Goal: Complete application form

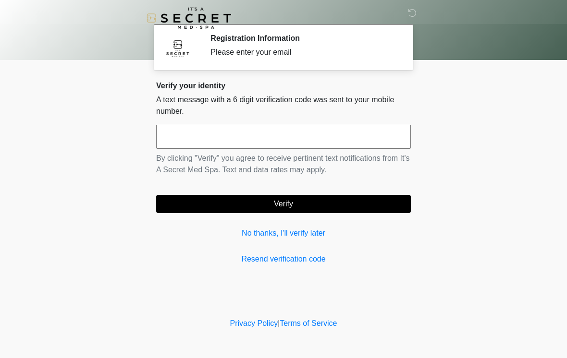
click at [297, 134] on input "text" at bounding box center [283, 137] width 255 height 24
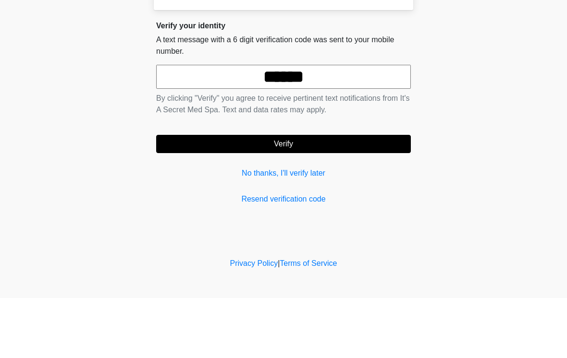
type input "******"
click at [327, 195] on button "Verify" at bounding box center [283, 204] width 255 height 18
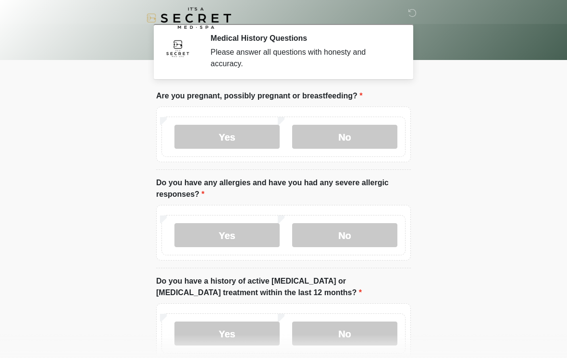
click at [362, 136] on label "No" at bounding box center [344, 137] width 105 height 24
click at [360, 236] on label "No" at bounding box center [344, 235] width 105 height 24
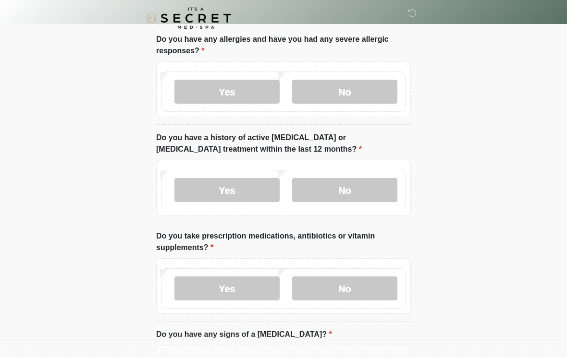
scroll to position [161, 0]
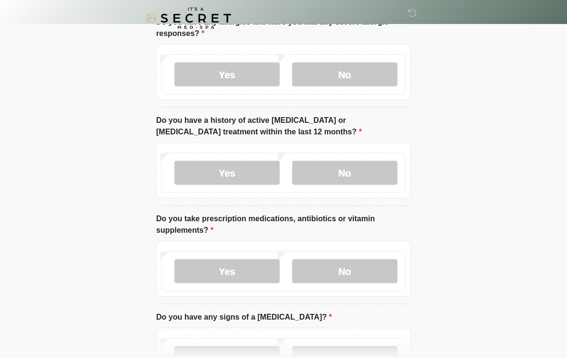
click at [366, 170] on label "No" at bounding box center [344, 173] width 105 height 24
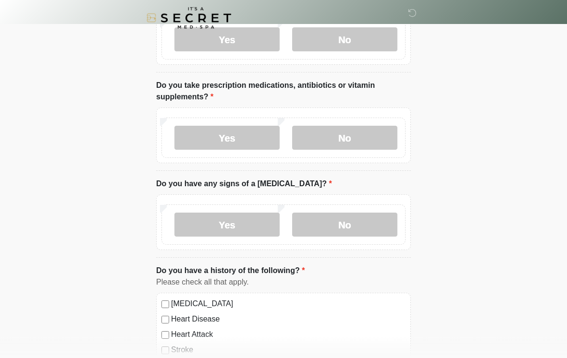
scroll to position [294, 0]
click at [241, 135] on label "Yes" at bounding box center [226, 138] width 105 height 24
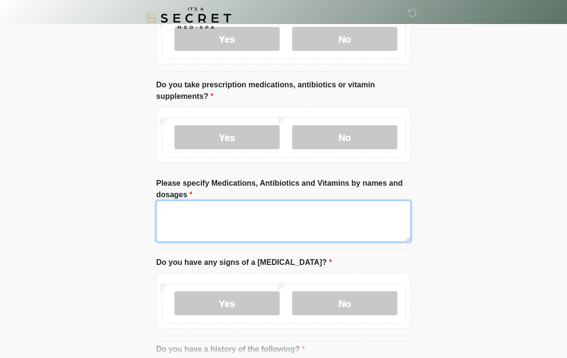
click at [326, 211] on textarea "Please specify Medications, Antibiotics and Vitamins by names and dosages" at bounding box center [283, 221] width 255 height 41
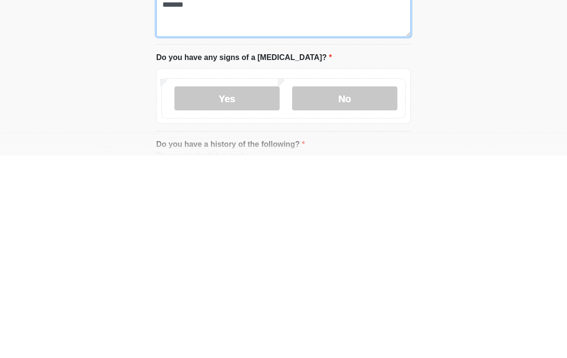
type textarea "*******"
click at [353, 289] on label "No" at bounding box center [344, 301] width 105 height 24
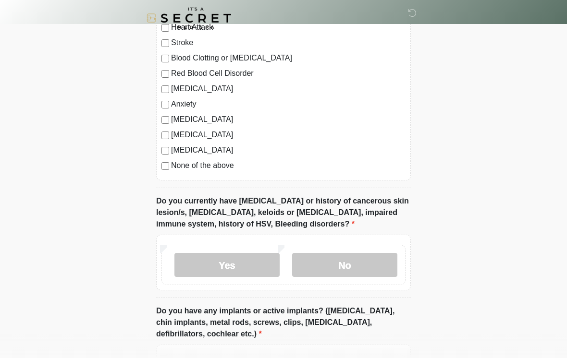
scroll to position [682, 0]
click at [367, 259] on label "No" at bounding box center [344, 265] width 105 height 24
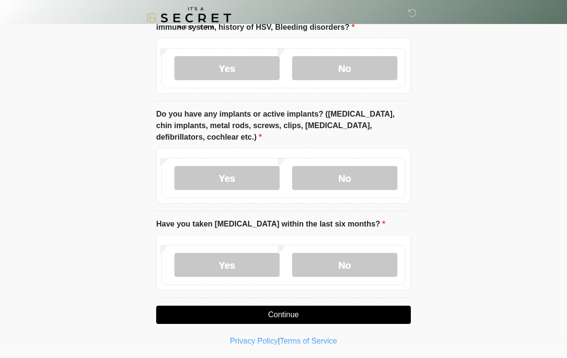
scroll to position [878, 0]
click at [245, 170] on label "Yes" at bounding box center [226, 178] width 105 height 24
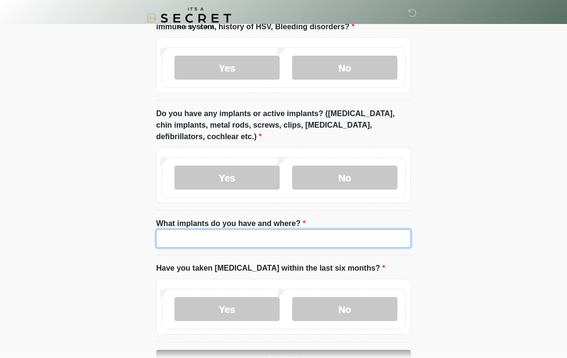
click at [301, 236] on input "What implants do you have and where?" at bounding box center [283, 239] width 255 height 18
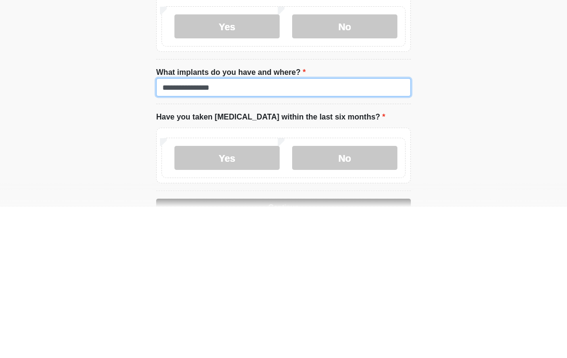
type input "**********"
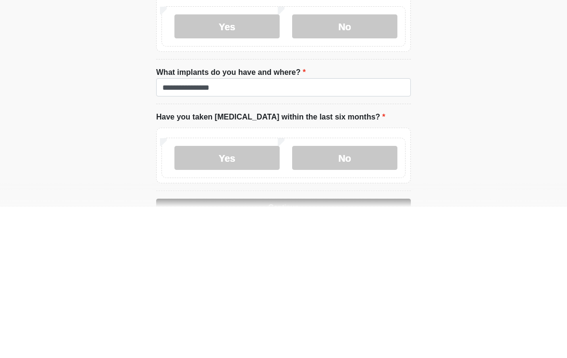
click at [360, 297] on label "No" at bounding box center [344, 309] width 105 height 24
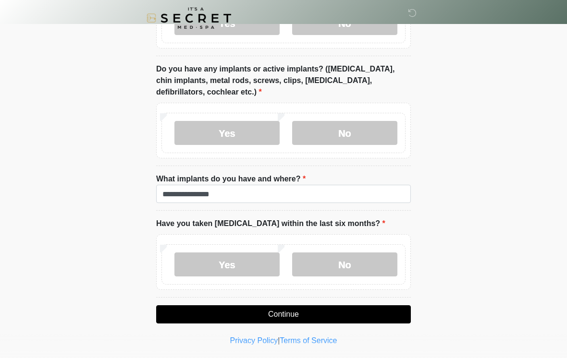
click at [331, 310] on button "Continue" at bounding box center [283, 314] width 255 height 18
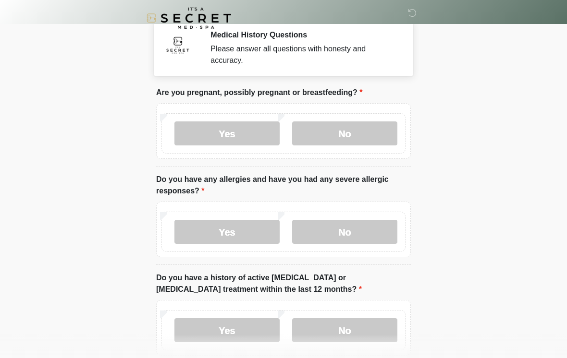
scroll to position [0, 0]
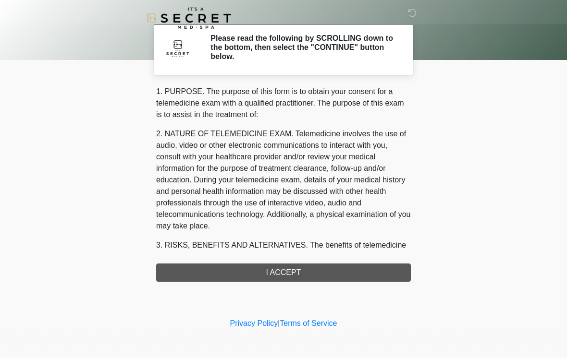
click at [337, 262] on div "1. PURPOSE. The purpose of this form is to obtain your consent for a telemedici…" at bounding box center [283, 184] width 255 height 196
click at [319, 268] on div "1. PURPOSE. The purpose of this form is to obtain your consent for a telemedici…" at bounding box center [283, 184] width 255 height 196
click at [300, 268] on div "1. PURPOSE. The purpose of this form is to obtain your consent for a telemedici…" at bounding box center [283, 184] width 255 height 196
click at [287, 274] on div "1. PURPOSE. The purpose of this form is to obtain your consent for a telemedici…" at bounding box center [283, 184] width 255 height 196
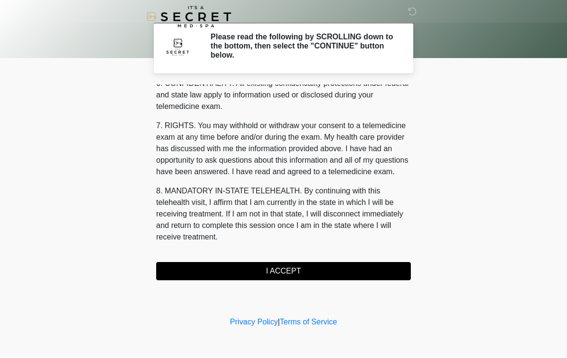
scroll to position [391, 0]
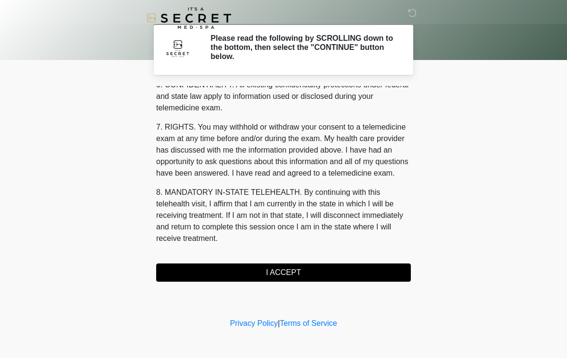
click at [333, 272] on button "I ACCEPT" at bounding box center [283, 273] width 255 height 18
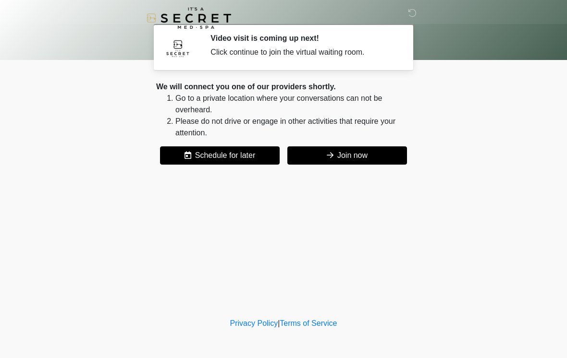
click at [362, 156] on button "Join now" at bounding box center [347, 155] width 120 height 18
